Goal: Task Accomplishment & Management: Manage account settings

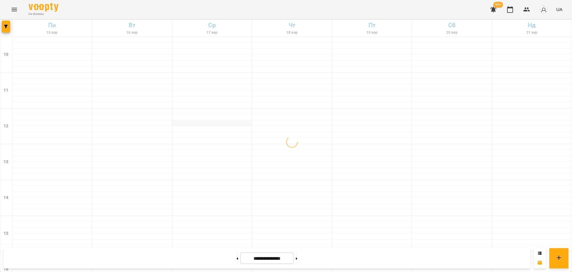
scroll to position [257, 0]
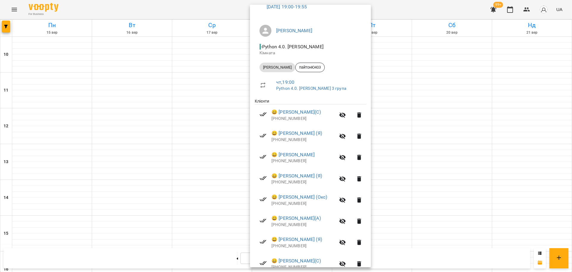
scroll to position [84, 0]
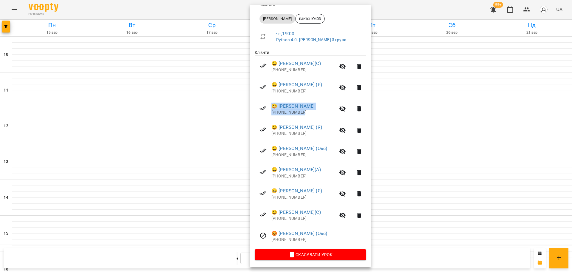
drag, startPoint x: 315, startPoint y: 117, endPoint x: 210, endPoint y: 53, distance: 123.1
click at [273, 102] on li "😀 [PERSON_NAME] ВЛ [PHONE_NUMBER]" at bounding box center [310, 108] width 111 height 21
copy div "😀 [PERSON_NAME] ВЛ [PHONE_NUMBER]"
click at [201, 8] on div at bounding box center [286, 136] width 572 height 272
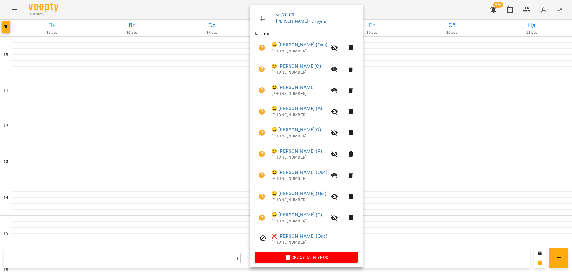
scroll to position [106, 0]
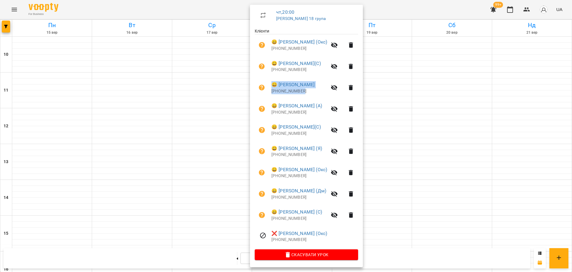
drag, startPoint x: 308, startPoint y: 94, endPoint x: 270, endPoint y: 84, distance: 39.3
click at [270, 83] on li "😀 [PERSON_NAME] [PHONE_NUMBER]" at bounding box center [306, 87] width 103 height 21
copy div "😀 [PERSON_NAME] [PHONE_NUMBER]"
click at [123, 153] on div at bounding box center [286, 136] width 572 height 272
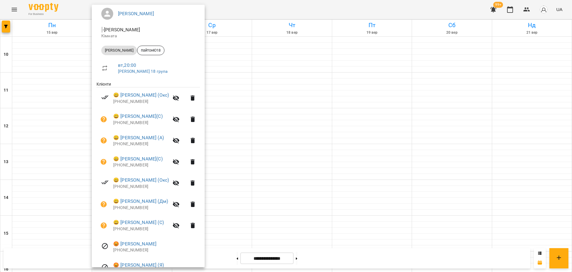
scroll to position [105, 0]
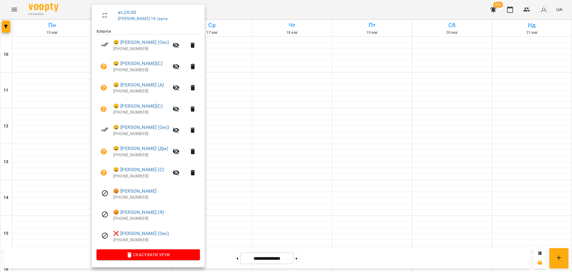
click at [297, 154] on div at bounding box center [286, 136] width 572 height 272
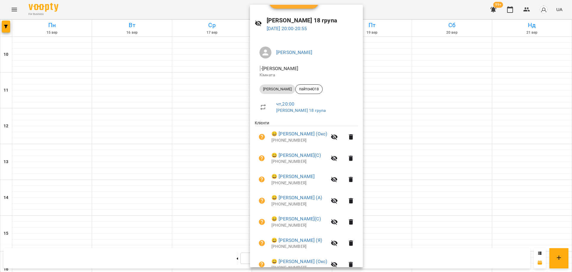
scroll to position [0, 0]
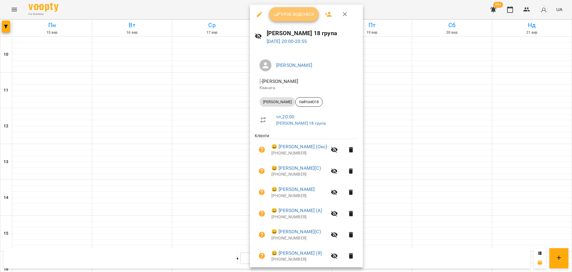
click at [301, 15] on span "Урок відбувся" at bounding box center [294, 14] width 41 height 7
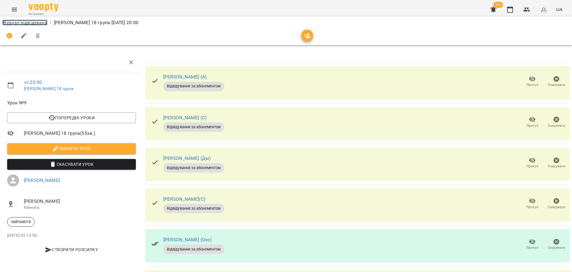
click at [35, 23] on link "Журнал відвідувань" at bounding box center [24, 23] width 45 height 6
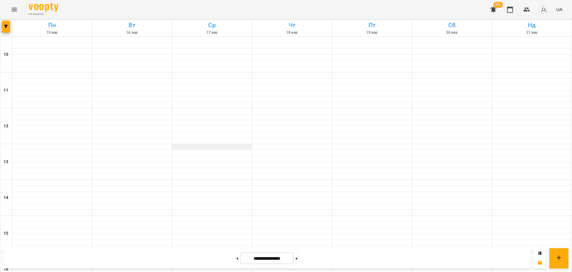
scroll to position [257, 0]
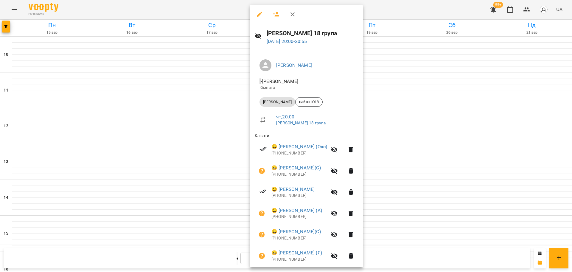
click at [260, 21] on button "button" at bounding box center [259, 14] width 14 height 14
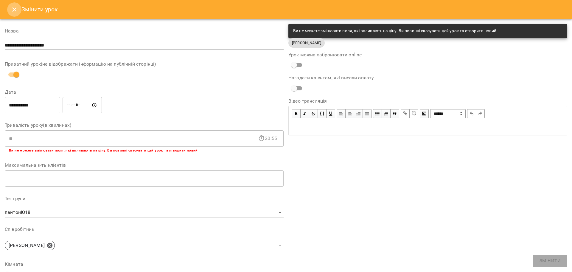
click at [9, 5] on button "Close" at bounding box center [14, 9] width 14 height 14
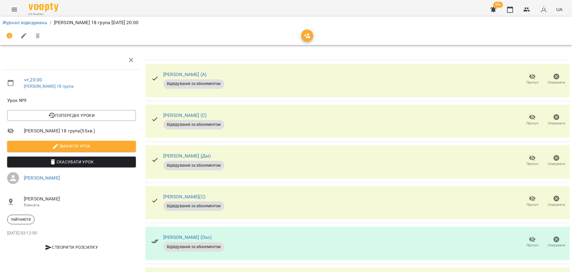
scroll to position [213, 0]
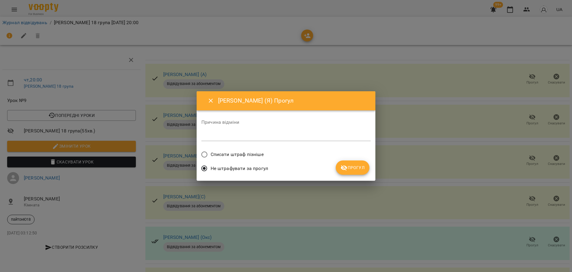
drag, startPoint x: 250, startPoint y: 156, endPoint x: 373, endPoint y: 165, distance: 122.8
click at [251, 156] on span "Списати штраф пізніше" at bounding box center [237, 154] width 53 height 7
click at [347, 165] on icon "submit" at bounding box center [344, 167] width 7 height 7
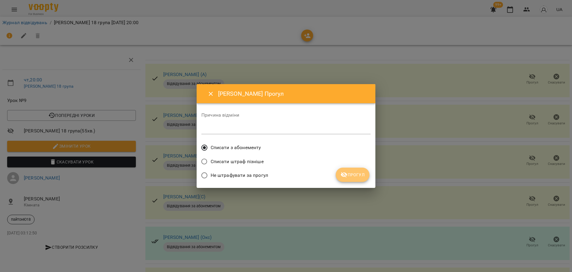
drag, startPoint x: 367, startPoint y: 173, endPoint x: 345, endPoint y: 227, distance: 57.7
click at [367, 174] on button "Прогул" at bounding box center [353, 175] width 34 height 14
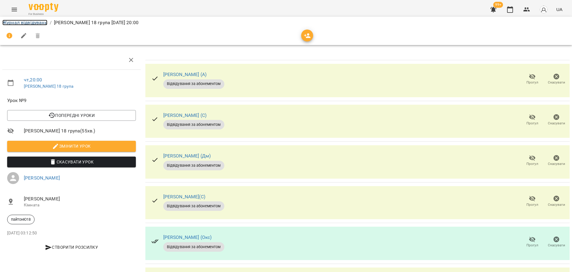
click at [34, 22] on link "Журнал відвідувань" at bounding box center [24, 23] width 45 height 6
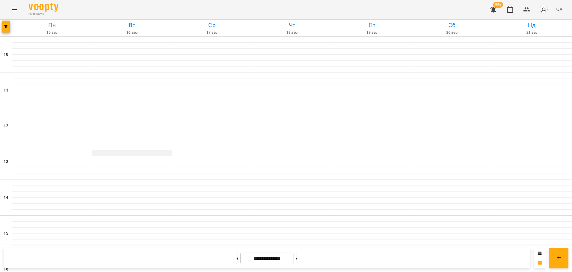
scroll to position [257, 0]
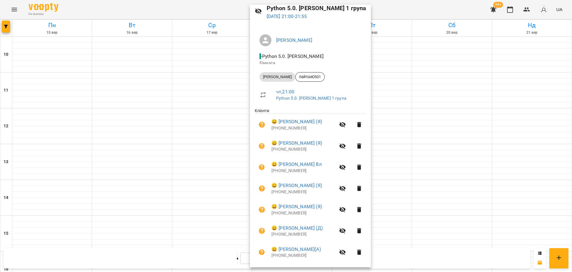
scroll to position [0, 0]
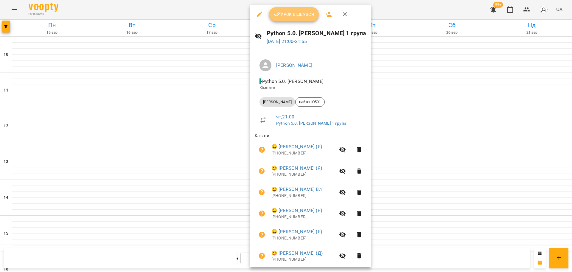
drag, startPoint x: 299, startPoint y: 17, endPoint x: 332, endPoint y: 1, distance: 37.2
click at [298, 17] on span "Урок відбувся" at bounding box center [294, 14] width 41 height 7
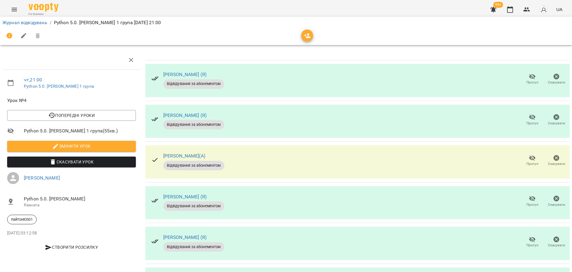
scroll to position [132, 0]
click at [29, 21] on link "Журнал відвідувань" at bounding box center [24, 23] width 45 height 6
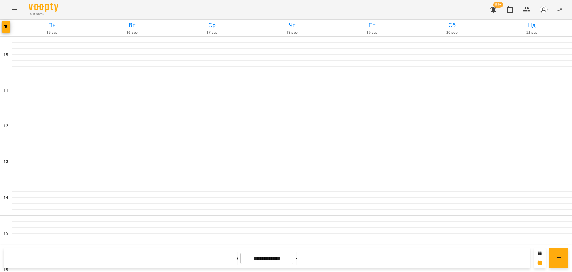
scroll to position [257, 0]
